Goal: Task Accomplishment & Management: Use online tool/utility

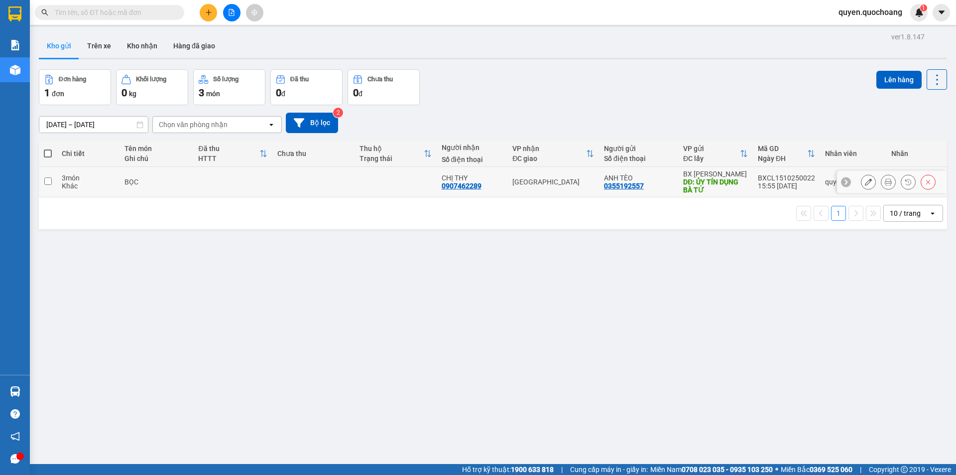
click at [765, 186] on div "15:55 15/10" at bounding box center [786, 186] width 57 height 8
checkbox input "true"
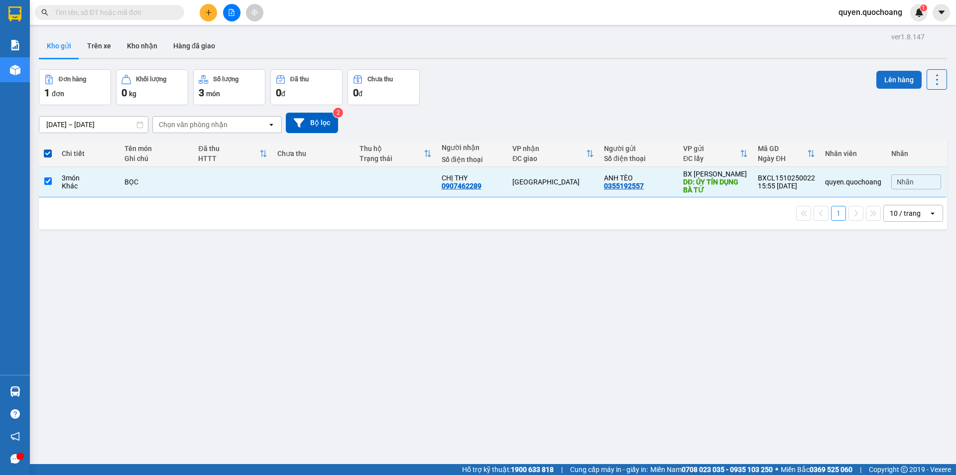
click at [877, 79] on button "Lên hàng" at bounding box center [899, 80] width 45 height 18
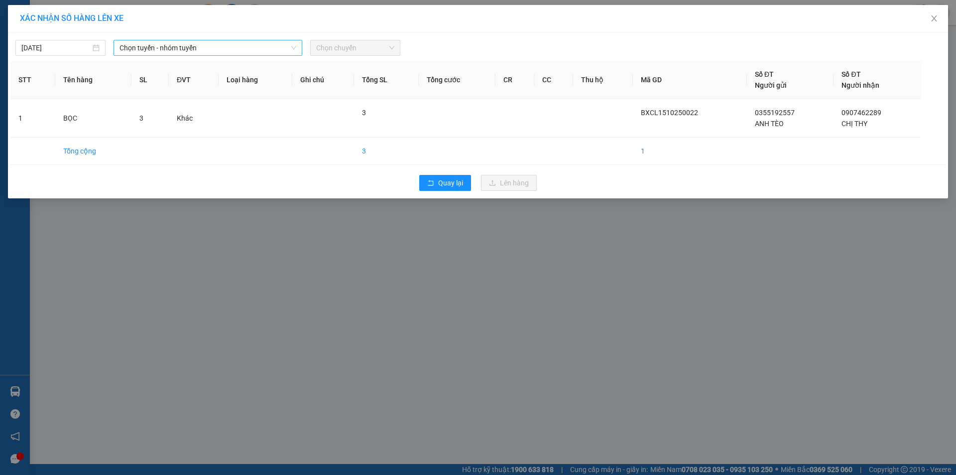
click at [184, 52] on span "Chọn tuyến - nhóm tuyến" at bounding box center [208, 47] width 177 height 15
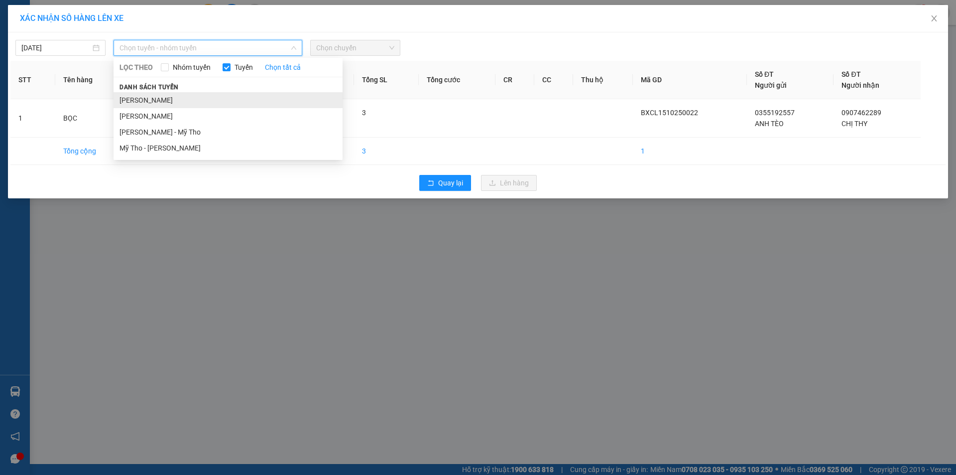
click at [158, 96] on li "Cao Lãnh - Hồ Chí Minh" at bounding box center [228, 100] width 229 height 16
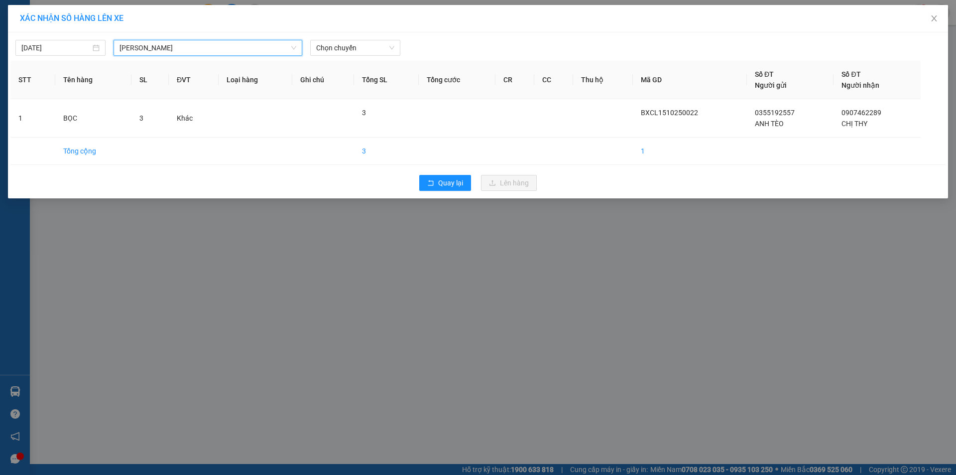
click at [371, 38] on div "15/10/2025 Cao Lãnh - Hồ Chí Minh Cao Lãnh - Hồ Chí Minh LỌC THEO Nhóm tuyến Tu…" at bounding box center [477, 45] width 935 height 21
click at [372, 46] on span "Chọn chuyến" at bounding box center [355, 47] width 78 height 15
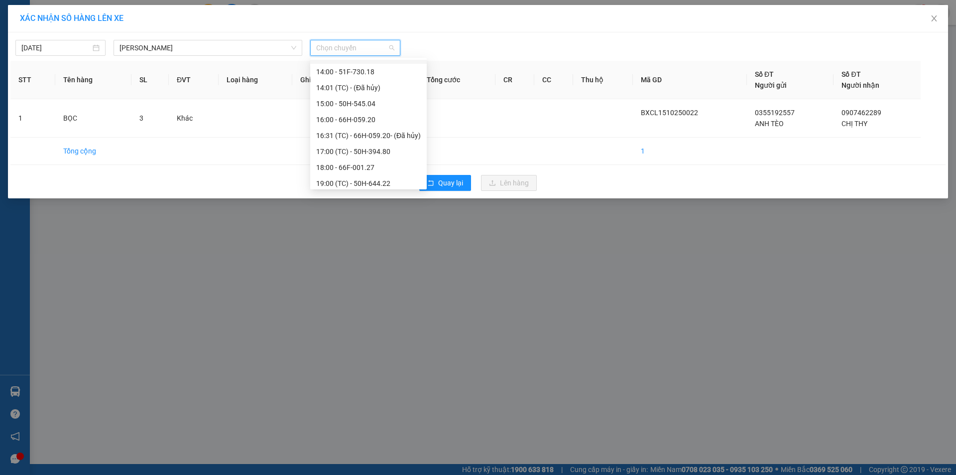
scroll to position [430, 0]
click at [357, 148] on div "17:00 (TC) - 50H-394.80" at bounding box center [368, 147] width 105 height 11
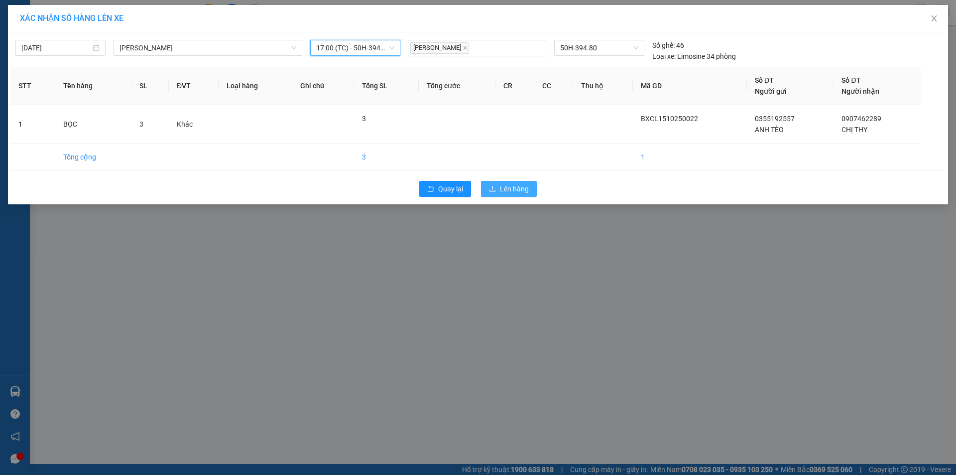
click at [487, 183] on button "Lên hàng" at bounding box center [509, 189] width 56 height 16
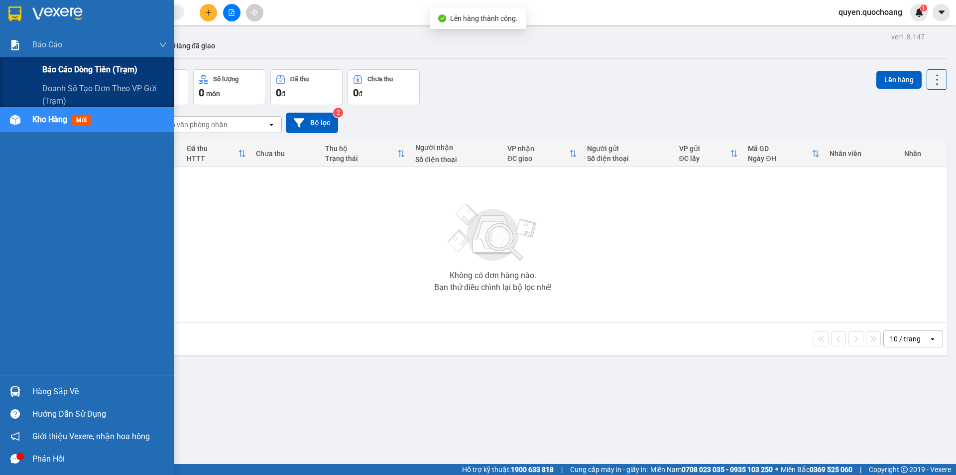
click at [62, 71] on span "Báo cáo dòng tiền (trạm)" at bounding box center [89, 69] width 95 height 12
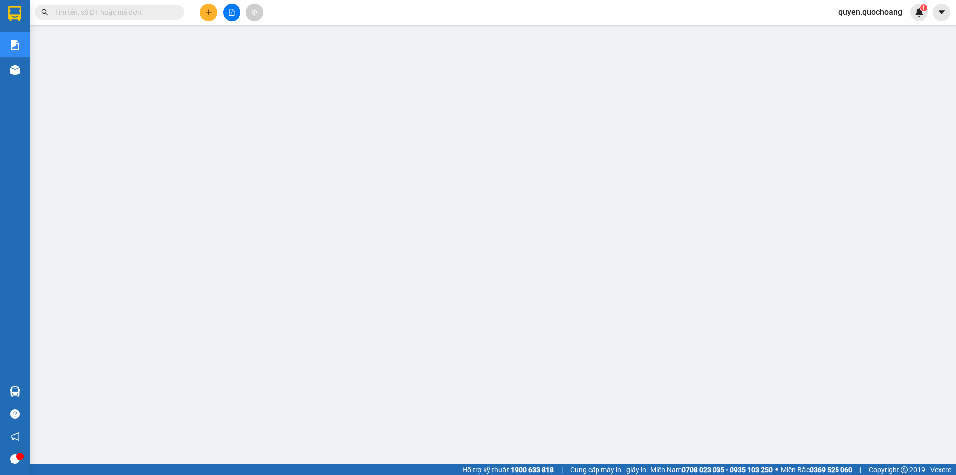
click at [855, 7] on span "quyen.quochoang" at bounding box center [871, 12] width 80 height 12
click at [852, 32] on span "Đăng xuất" at bounding box center [874, 30] width 59 height 11
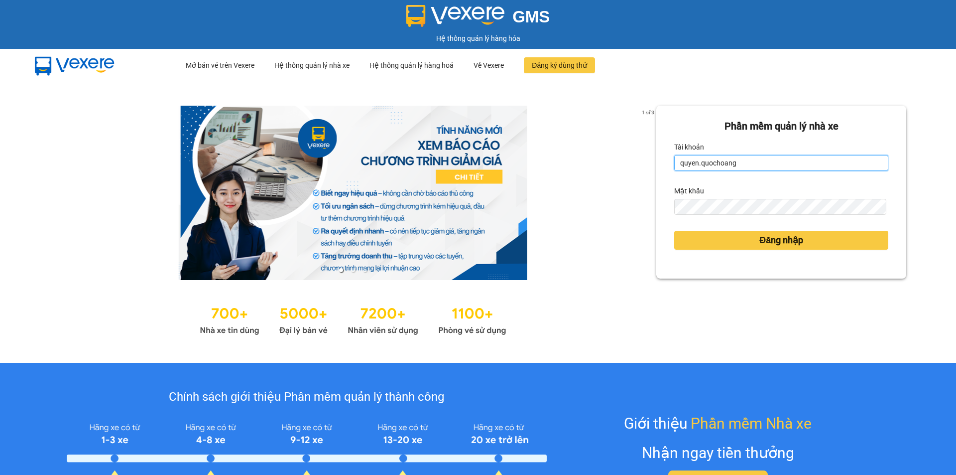
click at [753, 162] on input "quyen.quochoang" at bounding box center [781, 163] width 214 height 16
type input "vy.quochoang"
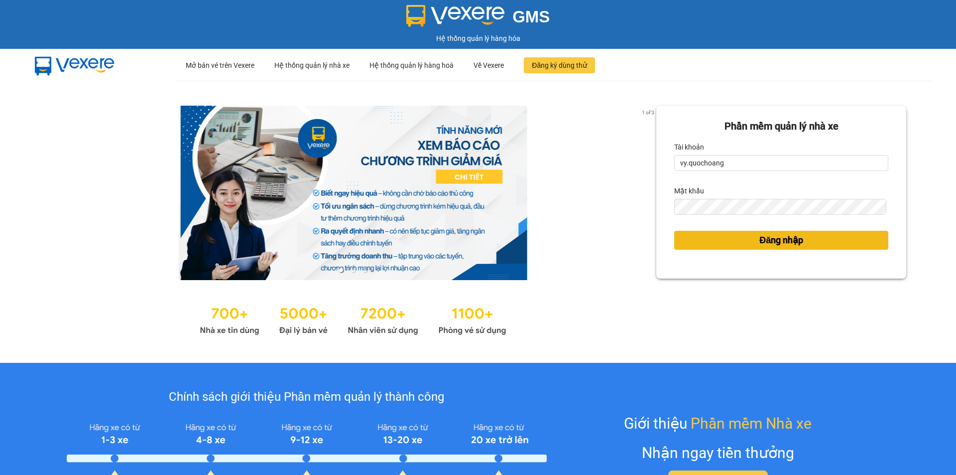
click at [811, 238] on button "Đăng nhập" at bounding box center [781, 240] width 214 height 19
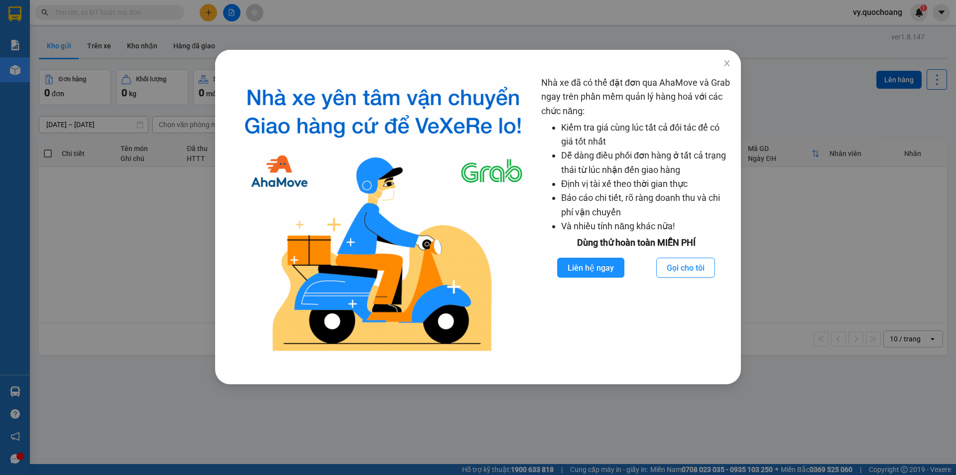
click at [110, 61] on div "Nhà xe đã có thể đặt đơn qua AhaMove và Grab ngay trên phần mềm quản lý hàng ho…" at bounding box center [478, 237] width 956 height 475
